Goal: Task Accomplishment & Management: Manage account settings

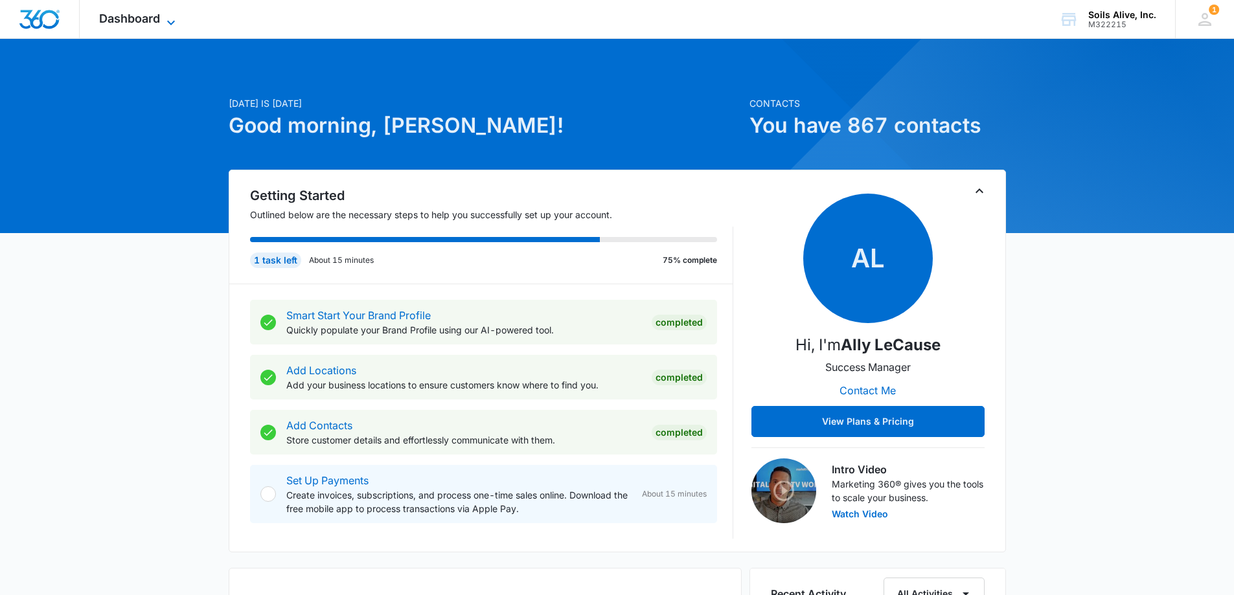
click at [144, 20] on span "Dashboard" at bounding box center [129, 19] width 61 height 14
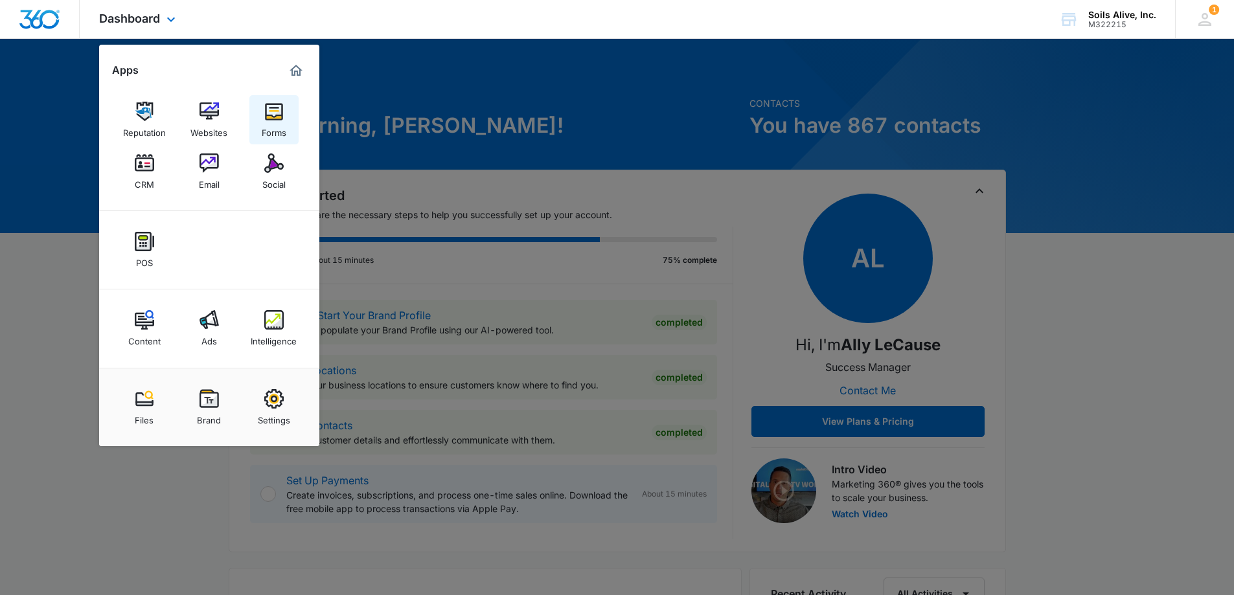
click at [281, 126] on div "Forms" at bounding box center [274, 129] width 25 height 17
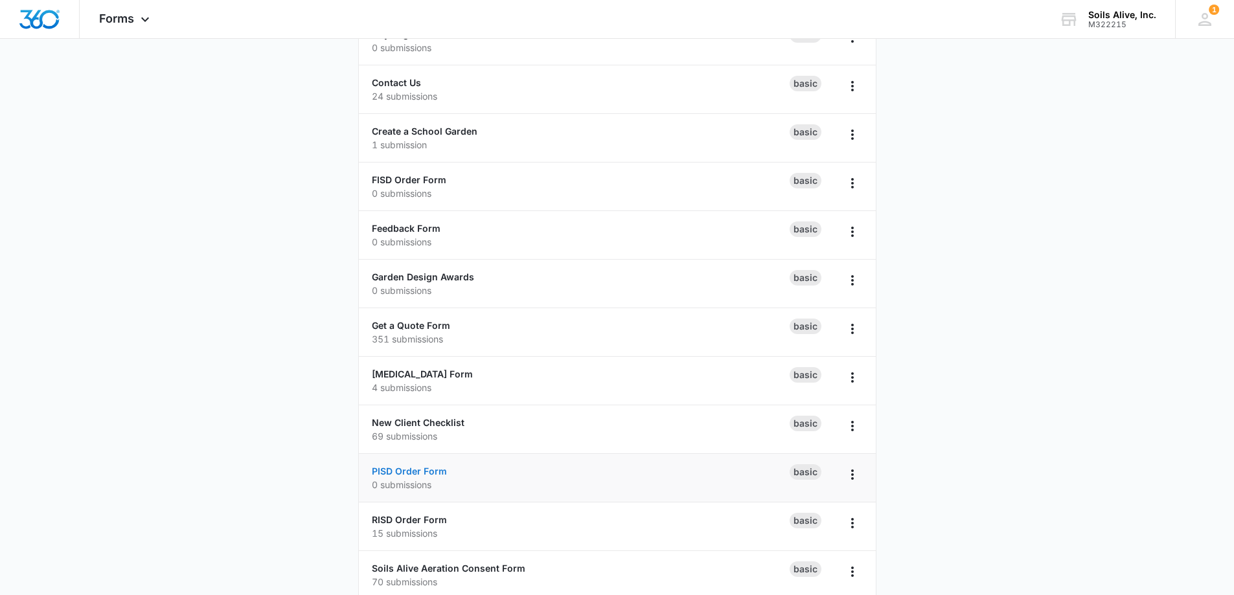
scroll to position [259, 0]
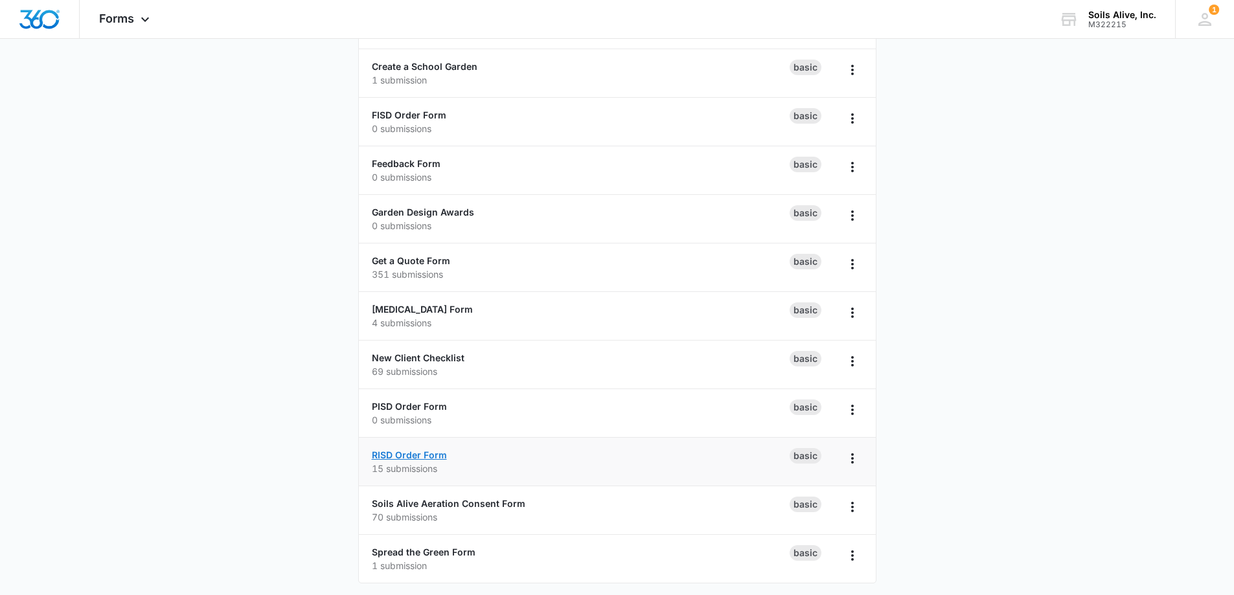
click at [422, 456] on link "RISD Order Form" at bounding box center [409, 455] width 75 height 11
